Goal: Information Seeking & Learning: Check status

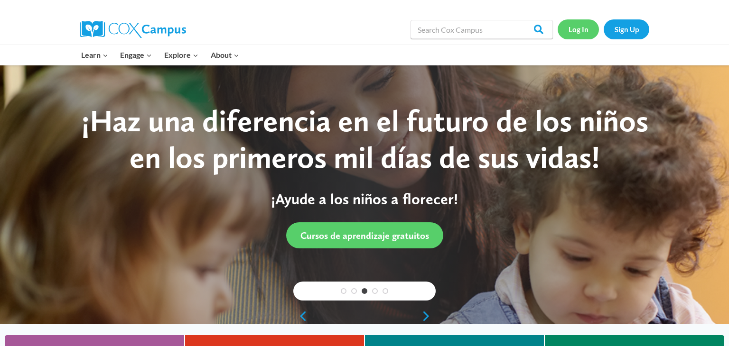
click at [581, 32] on link "Log In" at bounding box center [577, 28] width 41 height 19
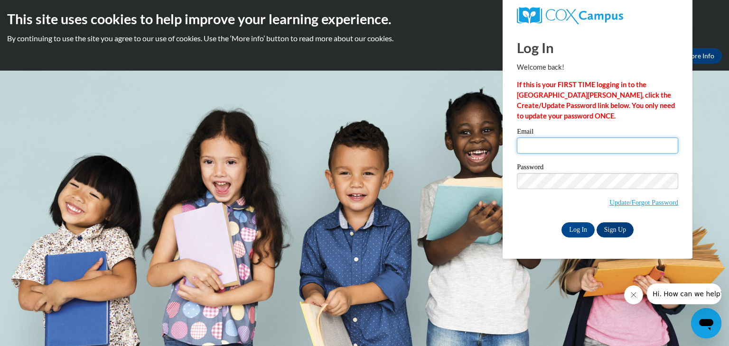
click at [555, 140] on input "Email" at bounding box center [597, 146] width 161 height 16
type input "[EMAIL_ADDRESS][DOMAIN_NAME]"
click at [582, 234] on input "Log In" at bounding box center [577, 230] width 33 height 15
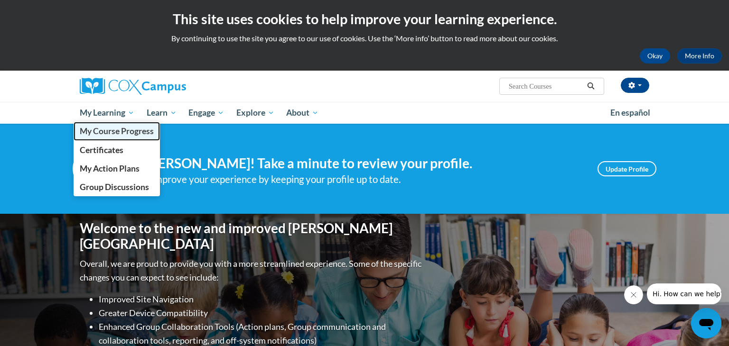
click at [112, 132] on span "My Course Progress" at bounding box center [117, 131] width 74 height 10
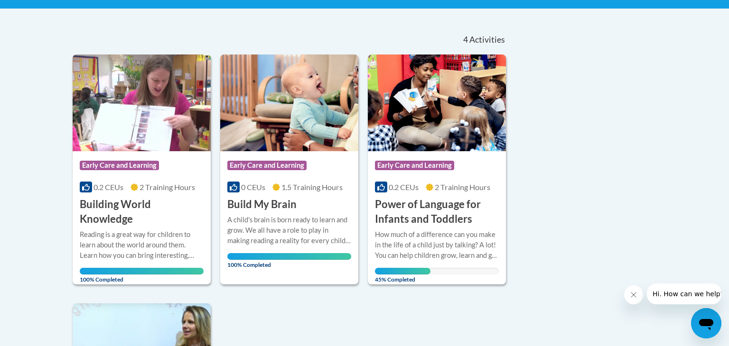
scroll to position [190, 0]
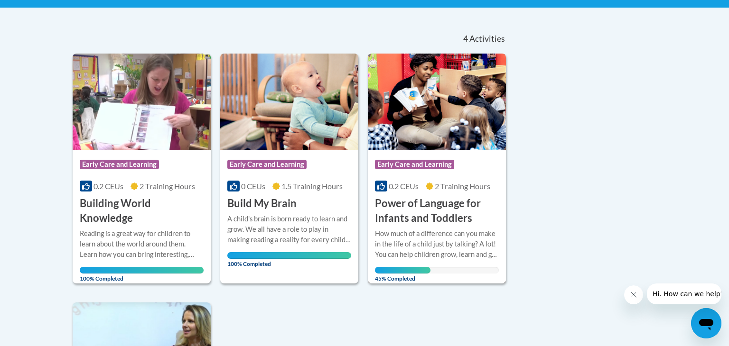
click at [417, 171] on span "Early Care and Learning" at bounding box center [416, 166] width 82 height 12
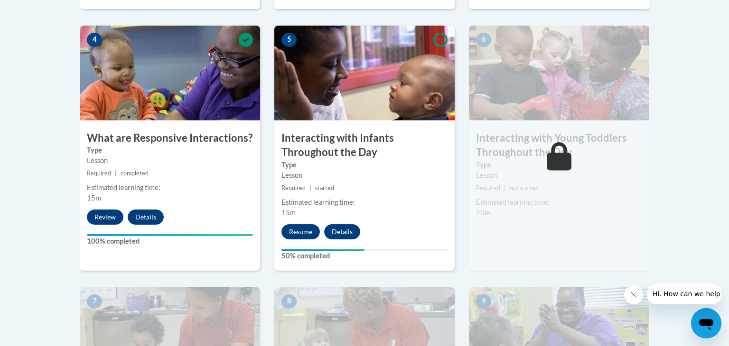
scroll to position [563, 0]
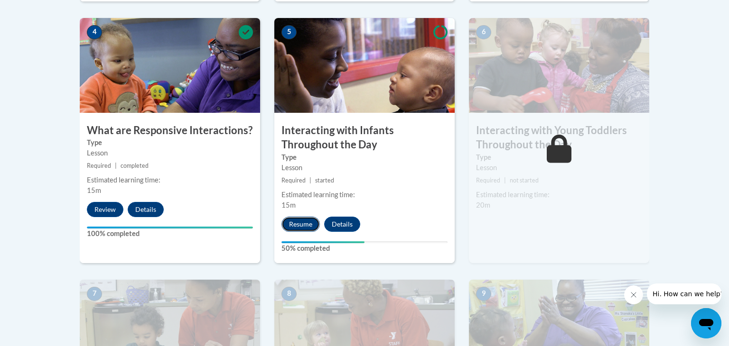
click at [294, 217] on button "Resume" at bounding box center [300, 224] width 38 height 15
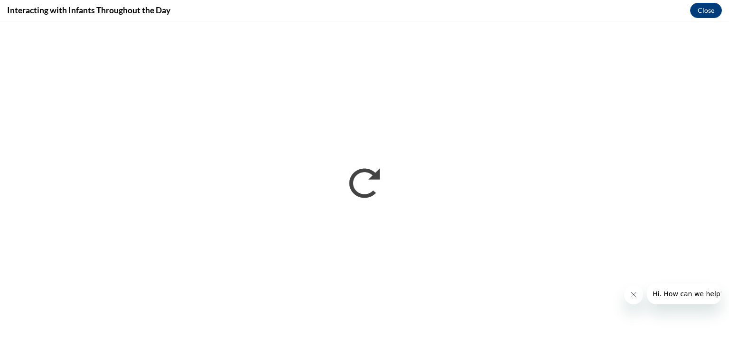
scroll to position [0, 0]
